Goal: Task Accomplishment & Management: Manage account settings

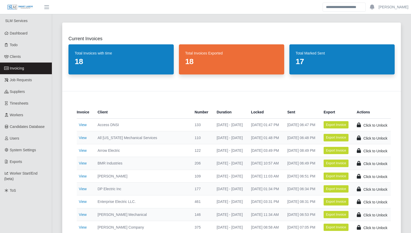
scroll to position [175, 0]
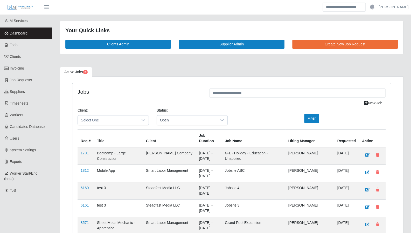
click at [16, 33] on span "Dashboard" at bounding box center [19, 33] width 18 height 4
click at [38, 43] on link "Todo" at bounding box center [26, 45] width 52 height 12
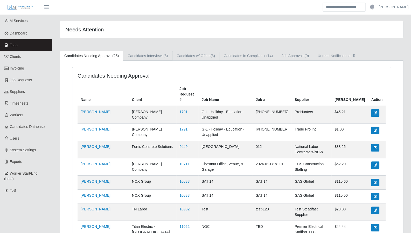
click at [206, 59] on link "Candidates w/ Offers (3)" at bounding box center [195, 56] width 47 height 10
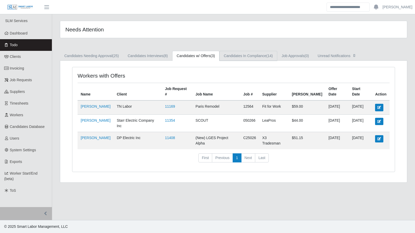
click at [234, 57] on link "Candidates In Compliance (14)" at bounding box center [248, 56] width 58 height 10
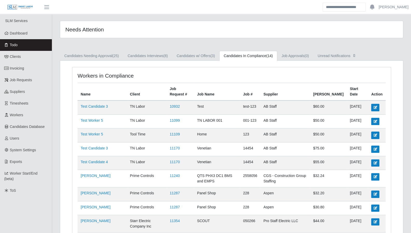
click at [29, 47] on link "Todo" at bounding box center [26, 45] width 52 height 12
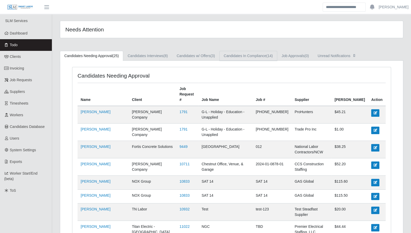
click at [256, 58] on link "Candidates In Compliance (14)" at bounding box center [248, 56] width 58 height 10
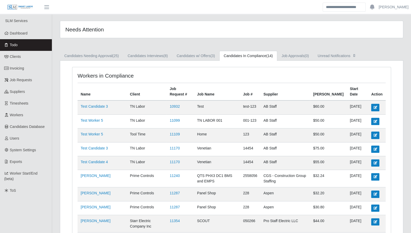
click at [24, 34] on span "Dashboard" at bounding box center [19, 33] width 18 height 4
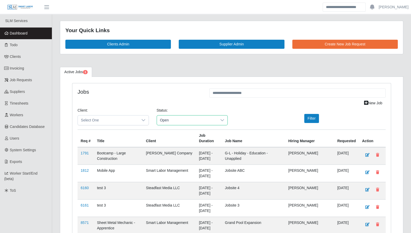
click at [203, 119] on span "Open" at bounding box center [187, 120] width 60 height 10
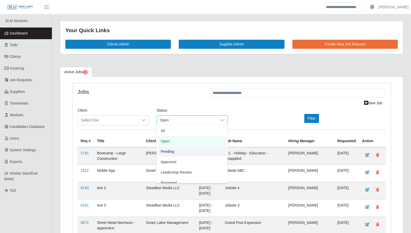
click at [198, 149] on li "Pending" at bounding box center [192, 152] width 69 height 10
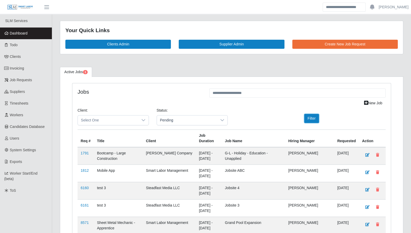
click at [315, 121] on button "Filter" at bounding box center [311, 118] width 15 height 9
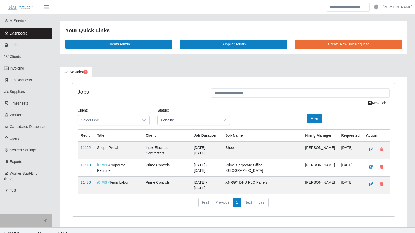
click at [20, 42] on link "Todo" at bounding box center [26, 45] width 52 height 12
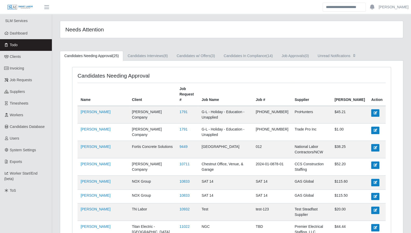
click at [27, 36] on link "Dashboard" at bounding box center [26, 33] width 52 height 12
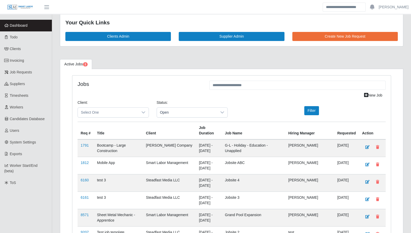
scroll to position [7, 0]
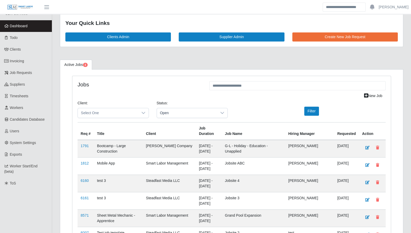
drag, startPoint x: 20, startPoint y: 24, endPoint x: 30, endPoint y: 20, distance: 10.5
click at [20, 24] on span "Dashboard" at bounding box center [19, 26] width 18 height 4
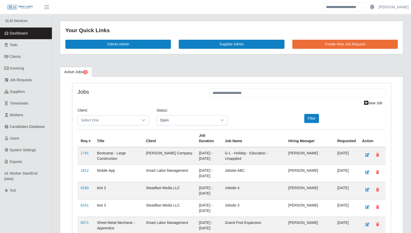
click at [12, 35] on span "Dashboard" at bounding box center [19, 33] width 18 height 4
click at [13, 44] on span "Todo" at bounding box center [14, 45] width 8 height 4
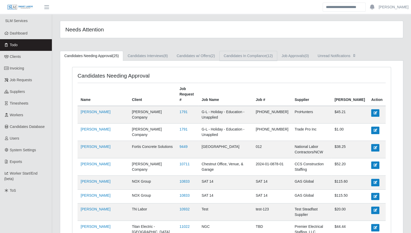
click at [248, 56] on link "Candidates In Compliance (12)" at bounding box center [248, 56] width 58 height 10
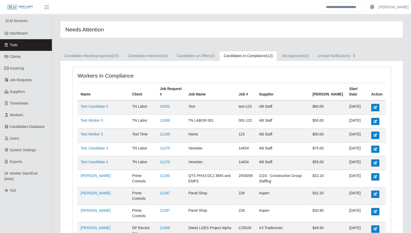
click at [23, 46] on link "Todo" at bounding box center [26, 45] width 52 height 12
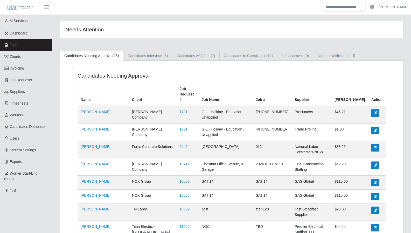
click at [251, 56] on link "Candidates In Compliance (12)" at bounding box center [248, 56] width 58 height 10
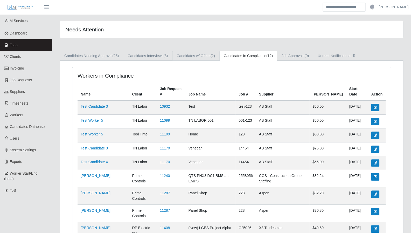
click at [201, 58] on link "Candidates w/ Offers (2)" at bounding box center [195, 56] width 47 height 10
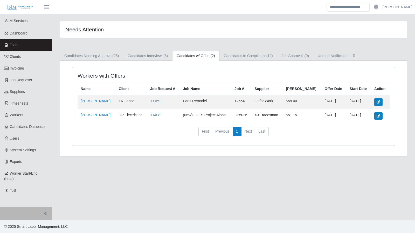
click at [16, 37] on link "Dashboard" at bounding box center [26, 33] width 52 height 12
